Goal: Transaction & Acquisition: Book appointment/travel/reservation

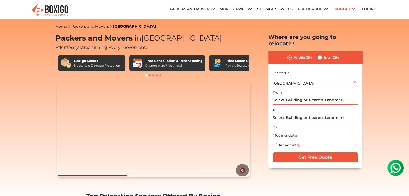
click at [291, 96] on input "text" at bounding box center [316, 100] width 86 height 9
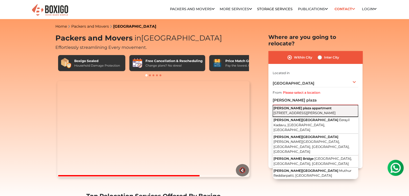
click at [304, 106] on span "[PERSON_NAME] plaza appartment" at bounding box center [303, 108] width 58 height 4
type input "[PERSON_NAME] plaza appartment, [STREET_ADDRESS][PERSON_NAME]"
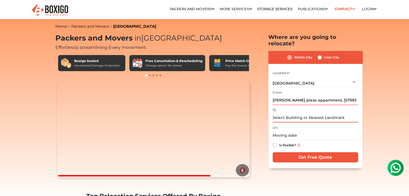
click at [298, 113] on input "text" at bounding box center [316, 117] width 86 height 9
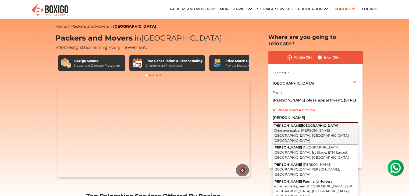
click at [297, 124] on span "[PERSON_NAME][GEOGRAPHIC_DATA]" at bounding box center [306, 126] width 65 height 4
type input "[PERSON_NAME][GEOGRAPHIC_DATA], [GEOGRAPHIC_DATA], [PERSON_NAME][GEOGRAPHIC_DAT…"
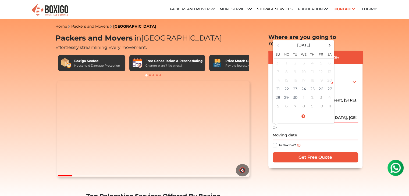
click at [284, 131] on input "text" at bounding box center [316, 135] width 86 height 9
click at [288, 86] on td "22" at bounding box center [287, 89] width 9 height 9
type input "[DATE] 12:00 AM"
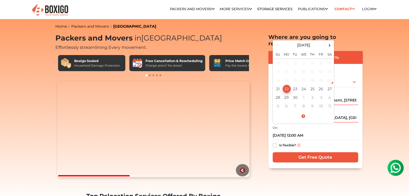
click at [330, 125] on div "On 09/22/2025 12:00 AM September 2025 Su Mo Tu We Th Fr Sa 31 1 2 3 4 5 6 7 8 9…" at bounding box center [316, 138] width 86 height 26
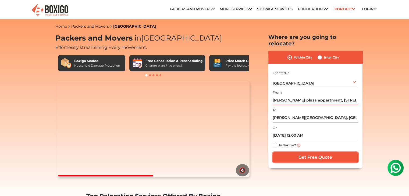
click at [314, 153] on input "Get Free Quote" at bounding box center [316, 158] width 86 height 10
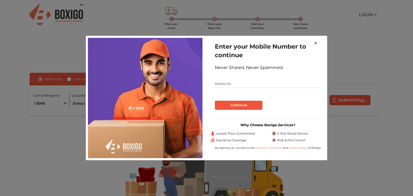
click at [246, 85] on input "text" at bounding box center [268, 84] width 106 height 9
type input "7676704005"
click at [243, 106] on button "Continue" at bounding box center [239, 105] width 48 height 9
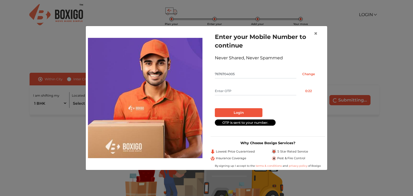
click at [265, 93] on input "text" at bounding box center [256, 91] width 82 height 9
type input "8751"
click at [256, 112] on button "Login" at bounding box center [239, 112] width 48 height 9
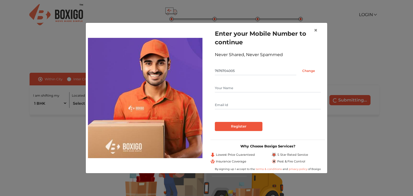
click at [238, 86] on input "text" at bounding box center [268, 88] width 106 height 9
type input "Sunil K"
type input "[EMAIL_ADDRESS][DOMAIN_NAME]"
click at [243, 129] on input "Register" at bounding box center [239, 126] width 48 height 9
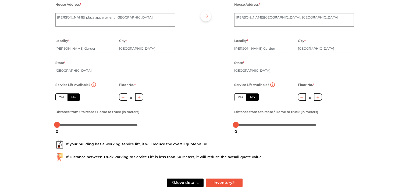
scroll to position [55, 0]
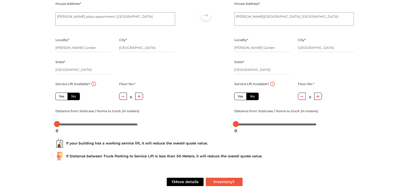
click at [142, 96] on button "button" at bounding box center [139, 96] width 8 height 7
type input "2"
click at [74, 124] on div at bounding box center [97, 124] width 81 height 3
click at [88, 125] on div at bounding box center [97, 124] width 81 height 3
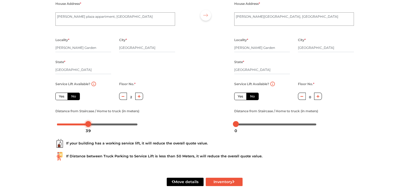
click at [91, 125] on div at bounding box center [88, 124] width 6 height 6
click at [89, 126] on div at bounding box center [88, 124] width 6 height 6
click at [78, 126] on div at bounding box center [97, 124] width 81 height 3
click at [72, 126] on div at bounding box center [97, 124] width 81 height 3
click at [73, 126] on div "20" at bounding box center [73, 130] width 10 height 9
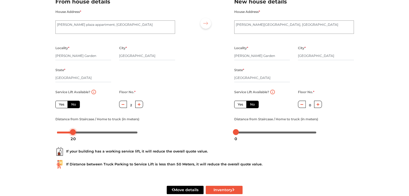
scroll to position [47, 0]
click at [314, 105] on button "button" at bounding box center [318, 104] width 8 height 7
type input "1"
click at [251, 133] on div at bounding box center [276, 132] width 81 height 3
click at [252, 134] on div at bounding box center [250, 133] width 6 height 6
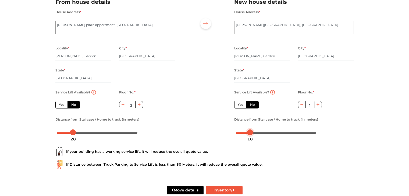
click at [253, 133] on div at bounding box center [250, 133] width 6 height 6
click at [254, 133] on div at bounding box center [276, 132] width 81 height 3
click at [252, 134] on div at bounding box center [254, 133] width 6 height 6
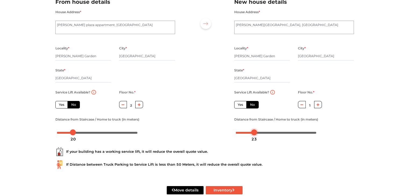
click at [252, 134] on div at bounding box center [254, 133] width 6 height 6
click at [252, 134] on div at bounding box center [252, 133] width 6 height 6
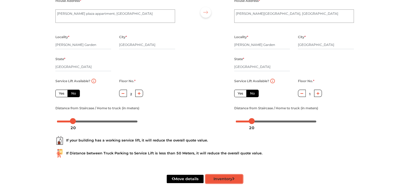
click at [217, 177] on button "Inventory" at bounding box center [224, 179] width 37 height 8
radio input "true"
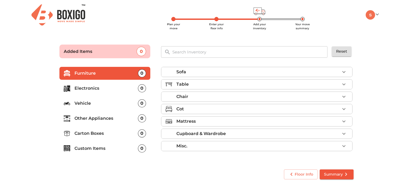
click at [245, 71] on div "Sofa" at bounding box center [259, 72] width 164 height 6
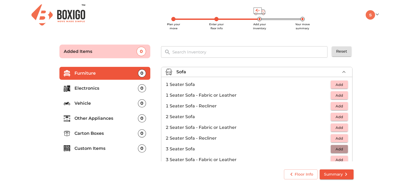
click at [331, 149] on button "Add" at bounding box center [339, 149] width 17 height 8
click at [337, 118] on span "Add" at bounding box center [340, 117] width 12 height 6
click at [326, 117] on icon "button" at bounding box center [328, 117] width 4 height 5
click at [335, 83] on span "Add" at bounding box center [340, 85] width 12 height 6
click at [342, 84] on icon "button" at bounding box center [344, 85] width 4 height 4
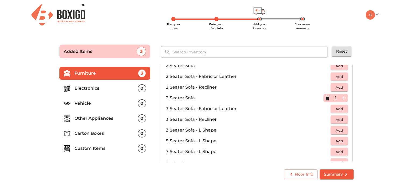
scroll to position [51, 0]
click at [123, 86] on p "Electronics" at bounding box center [107, 88] width 64 height 6
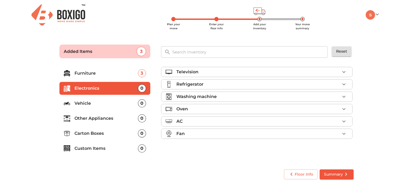
scroll to position [0, 0]
click at [220, 73] on div "Television" at bounding box center [259, 72] width 164 height 6
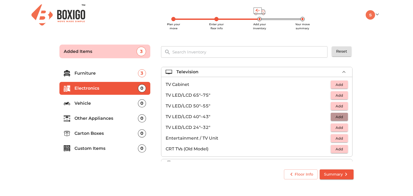
click at [334, 115] on span "Add" at bounding box center [340, 117] width 12 height 6
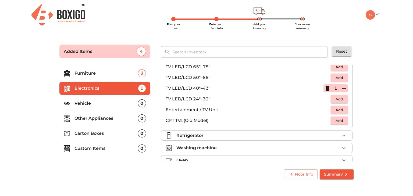
scroll to position [29, 0]
click at [305, 134] on div "Refrigerator" at bounding box center [259, 135] width 164 height 6
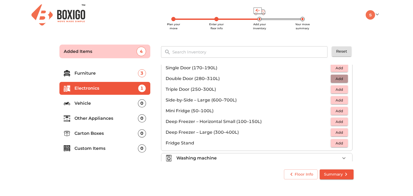
click at [340, 77] on span "Add" at bounding box center [340, 79] width 12 height 6
click at [115, 116] on p "Other Appliances" at bounding box center [107, 118] width 64 height 6
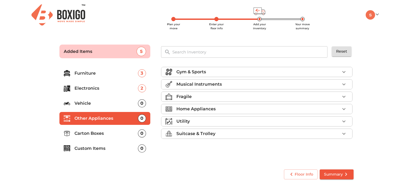
scroll to position [0, 0]
click at [198, 110] on p "Home Appliances" at bounding box center [196, 109] width 39 height 6
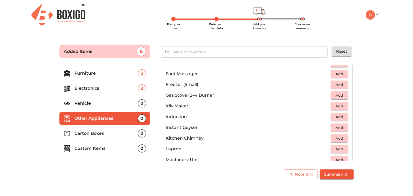
scroll to position [217, 0]
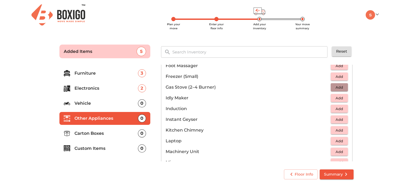
click at [334, 88] on span "Add" at bounding box center [340, 87] width 12 height 6
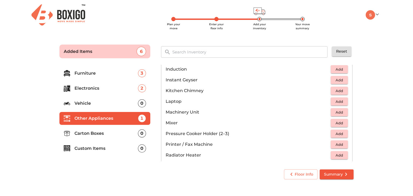
scroll to position [257, 0]
click at [334, 123] on span "Add" at bounding box center [340, 124] width 12 height 6
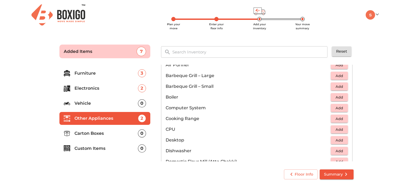
scroll to position [68, 0]
click at [336, 86] on span "Add" at bounding box center [340, 86] width 12 height 6
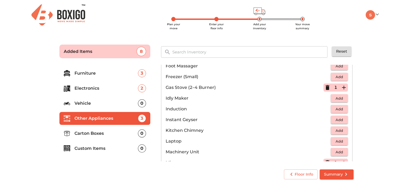
scroll to position [217, 0]
click at [339, 118] on span "Add" at bounding box center [340, 120] width 12 height 6
click at [99, 133] on p "Carton Boxes" at bounding box center [107, 134] width 64 height 6
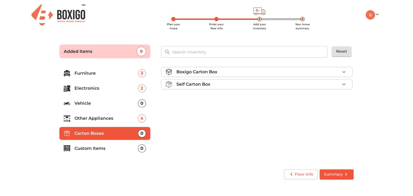
click at [197, 72] on p "Boxigo Carton Box" at bounding box center [197, 72] width 41 height 6
click at [207, 102] on p "Self Carton Box" at bounding box center [194, 100] width 34 height 6
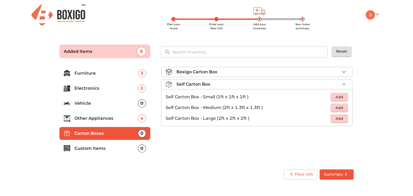
click at [217, 136] on div "Boxigo Carton Box Self Carton Box Self Carton Box - Small (1ft x 1ft x 1ft ) Ad…" at bounding box center [257, 114] width 197 height 102
click at [116, 146] on p "Custom Items" at bounding box center [107, 149] width 64 height 6
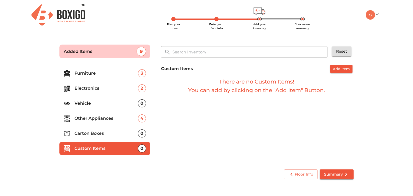
click at [100, 120] on p "Other Appliances" at bounding box center [107, 118] width 64 height 6
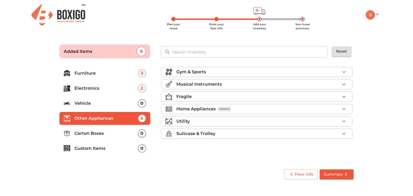
click at [114, 73] on p "Furniture" at bounding box center [107, 73] width 64 height 6
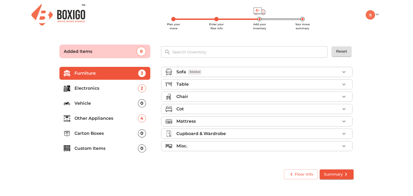
click at [193, 106] on div "Cot" at bounding box center [259, 109] width 164 height 6
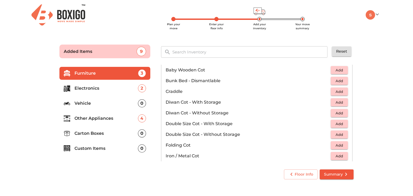
scroll to position [53, 0]
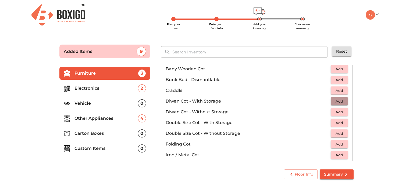
click at [339, 101] on span "Add" at bounding box center [340, 101] width 12 height 6
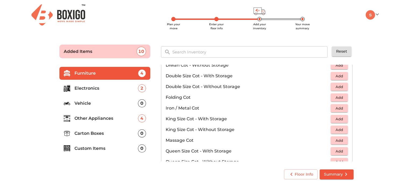
scroll to position [101, 0]
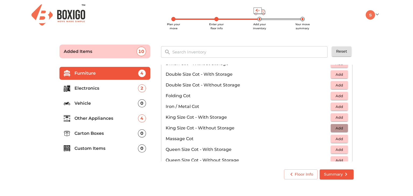
click at [336, 127] on span "Add" at bounding box center [340, 128] width 12 height 6
click at [338, 147] on span "Add" at bounding box center [340, 150] width 12 height 6
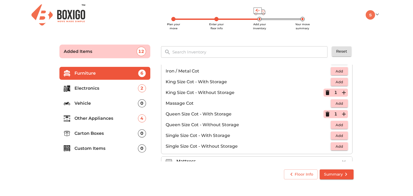
scroll to position [170, 0]
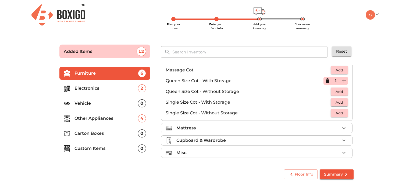
click at [253, 128] on div "Mattress" at bounding box center [259, 128] width 164 height 6
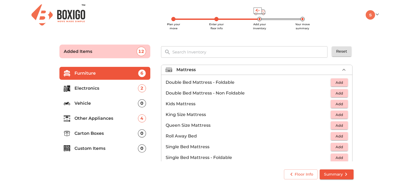
scroll to position [50, 0]
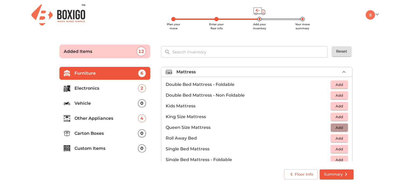
click at [336, 125] on span "Add" at bounding box center [340, 128] width 12 height 6
click at [337, 118] on span "Add" at bounding box center [340, 117] width 12 height 6
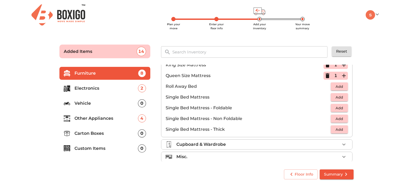
scroll to position [105, 0]
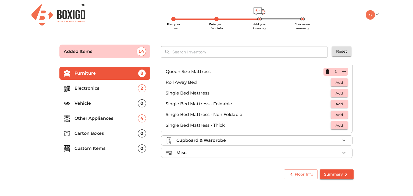
click at [275, 142] on div "Cupboard & Wardrobe" at bounding box center [259, 141] width 164 height 6
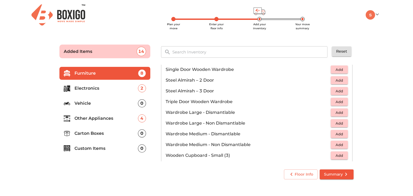
scroll to position [163, 0]
click at [339, 81] on span "Add" at bounding box center [340, 81] width 12 height 6
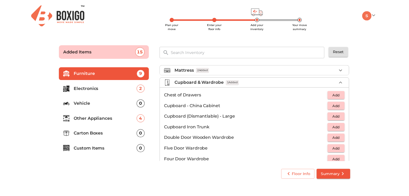
scroll to position [50, 0]
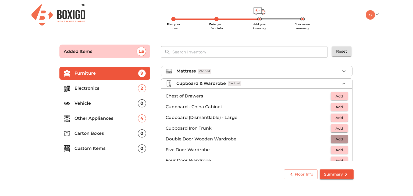
click at [334, 138] on span "Add" at bounding box center [340, 139] width 12 height 6
click at [334, 172] on span "Summary" at bounding box center [336, 174] width 25 height 7
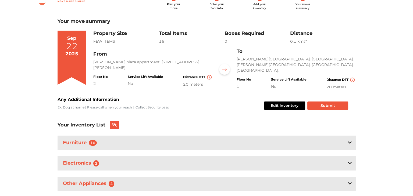
scroll to position [33, 0]
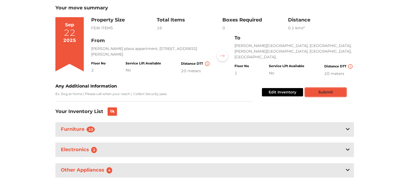
click at [316, 93] on button "Submit" at bounding box center [325, 92] width 41 height 8
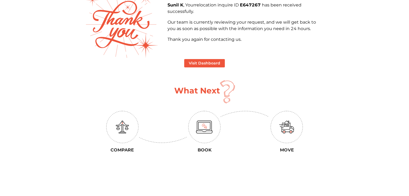
scroll to position [45, 0]
click at [206, 65] on button "Visit Dashboard" at bounding box center [204, 63] width 41 height 8
